Goal: Information Seeking & Learning: Learn about a topic

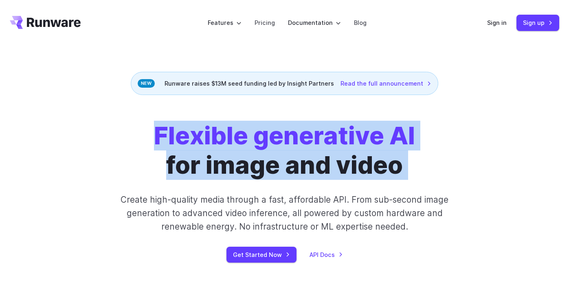
drag, startPoint x: 149, startPoint y: 127, endPoint x: 457, endPoint y: 151, distance: 308.4
click at [457, 151] on div "Flexible generative AI for image and video Create high-quality media through a …" at bounding box center [284, 191] width 439 height 141
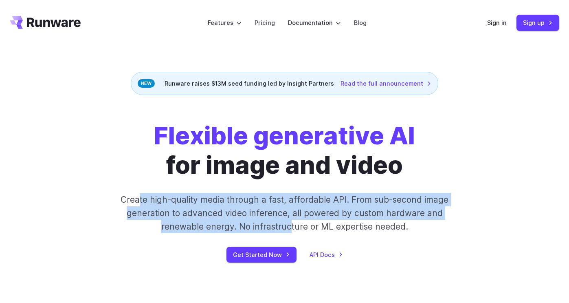
drag, startPoint x: 138, startPoint y: 200, endPoint x: 293, endPoint y: 223, distance: 156.8
click at [293, 223] on p "Create high-quality media through a fast, affordable API. From sub-second image…" at bounding box center [284, 213] width 351 height 41
click at [268, 224] on p "Create high-quality media through a fast, affordable API. From sub-second image…" at bounding box center [284, 213] width 351 height 41
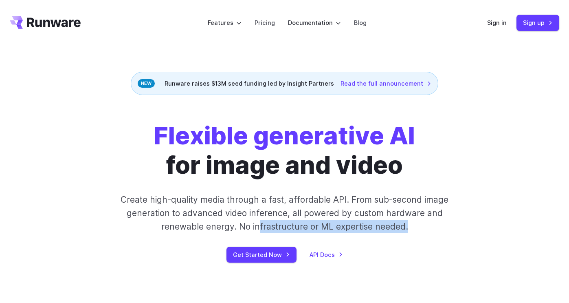
drag, startPoint x: 259, startPoint y: 224, endPoint x: 441, endPoint y: 231, distance: 182.1
click at [440, 231] on p "Create high-quality media through a fast, affordable API. From sub-second image…" at bounding box center [284, 213] width 351 height 41
click at [263, 12] on li "Pricing" at bounding box center [264, 22] width 33 height 22
click at [263, 19] on link "Pricing" at bounding box center [264, 22] width 20 height 9
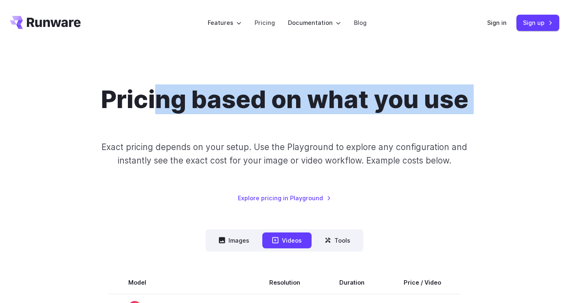
drag, startPoint x: 158, startPoint y: 96, endPoint x: 407, endPoint y: 134, distance: 252.5
click at [407, 134] on div "Pricing based on what you use Exact pricing depends on your setup. Use the Play…" at bounding box center [284, 144] width 549 height 118
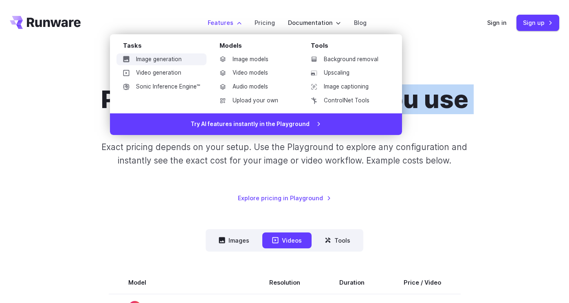
click at [167, 65] on link "Image generation" at bounding box center [161, 59] width 90 height 12
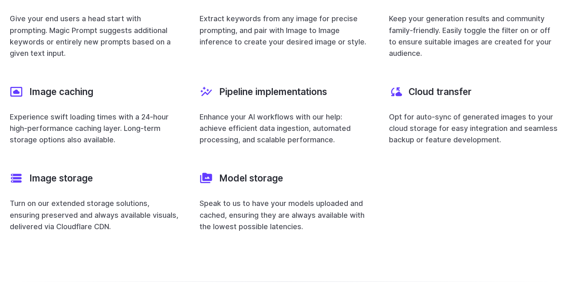
scroll to position [2743, 0]
